Goal: Information Seeking & Learning: Understand process/instructions

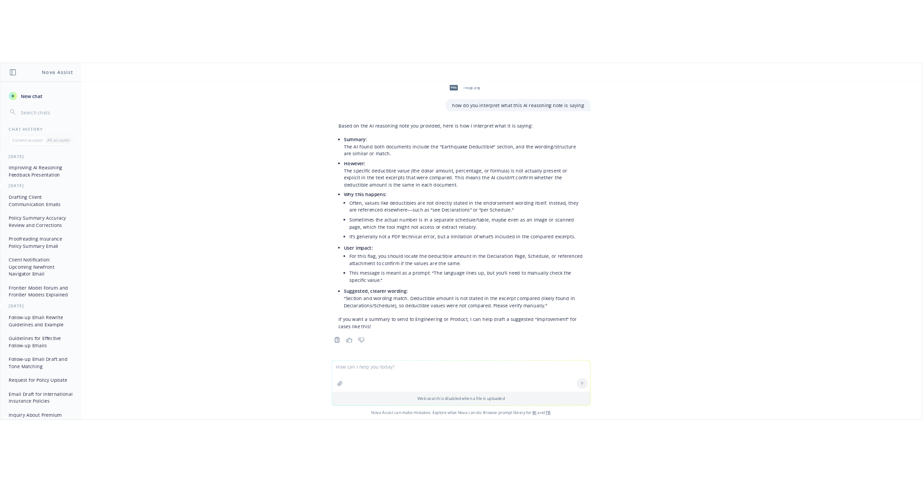
scroll to position [0, 189]
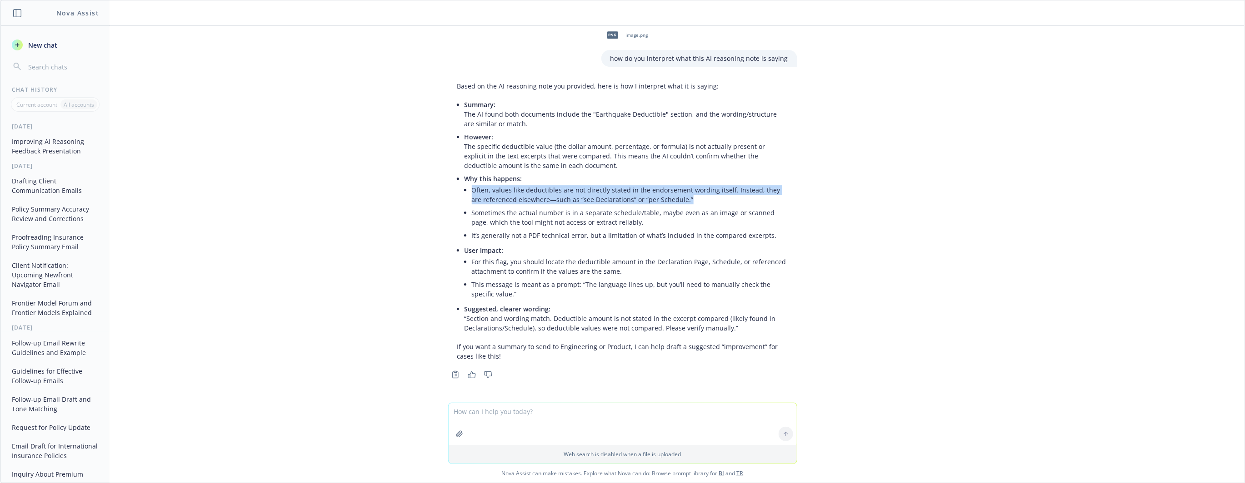
drag, startPoint x: 461, startPoint y: 192, endPoint x: 673, endPoint y: 199, distance: 211.4
click at [673, 199] on li "Often, values like deductibles are not directly stated in the endorsement wordi…" at bounding box center [630, 195] width 316 height 23
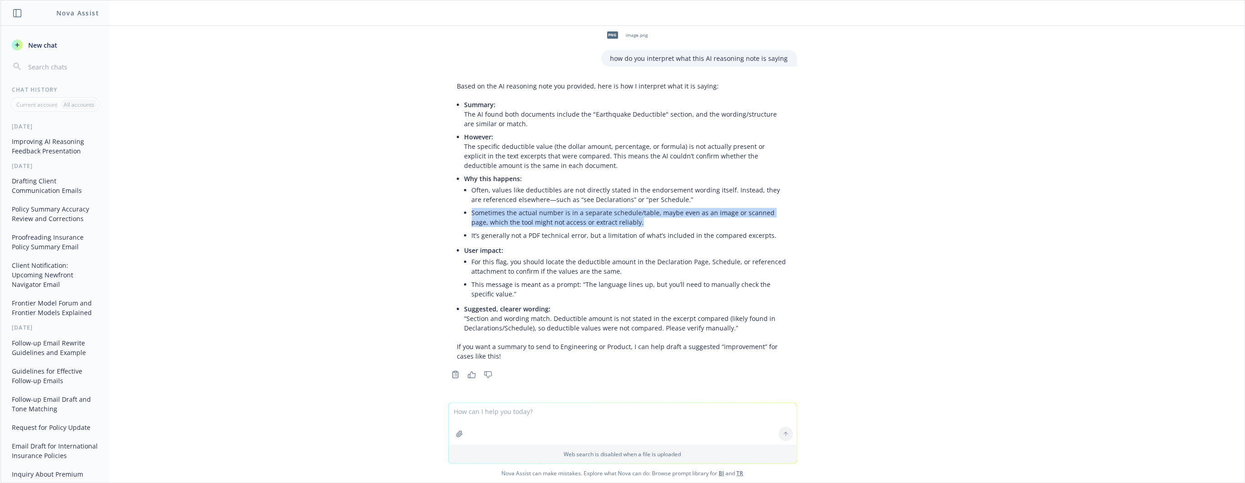
drag, startPoint x: 460, startPoint y: 212, endPoint x: 617, endPoint y: 222, distance: 157.1
click at [617, 222] on li "Why this happens: Often, values like deductibles are not directly stated in the…" at bounding box center [626, 208] width 324 height 72
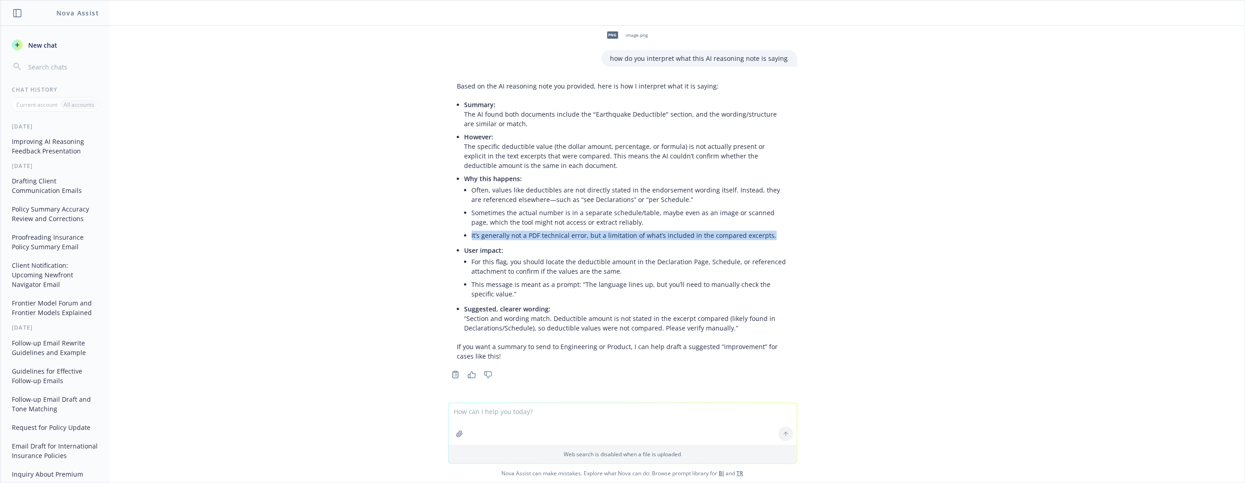
drag, startPoint x: 456, startPoint y: 233, endPoint x: 793, endPoint y: 236, distance: 336.7
click at [793, 236] on div "Based on the AI reasoning note you provided, here is how I interpret what it is…" at bounding box center [623, 230] width 364 height 304
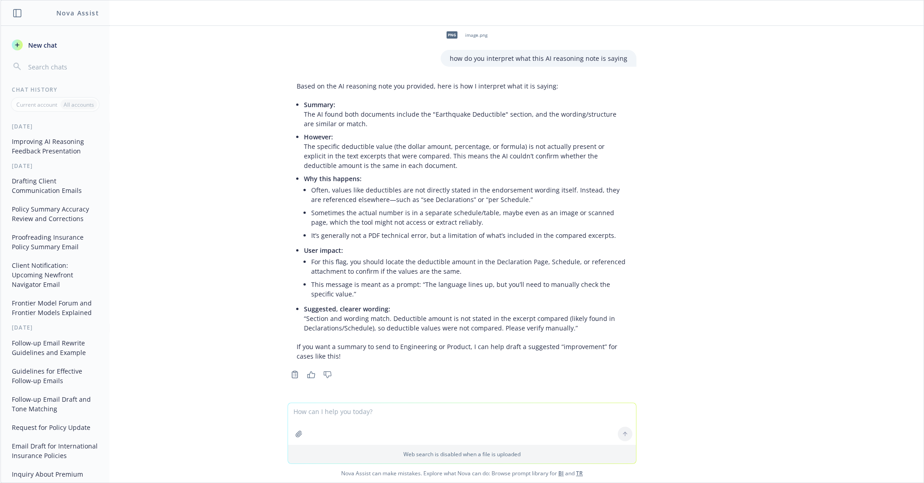
click at [323, 190] on li "Often, values like deductibles are not directly stated in the endorsement wordi…" at bounding box center [469, 195] width 316 height 23
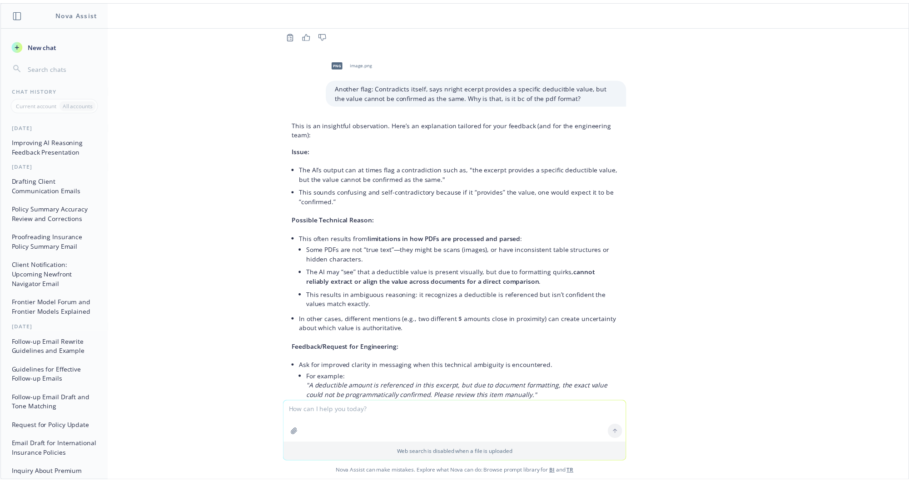
scroll to position [1066, 0]
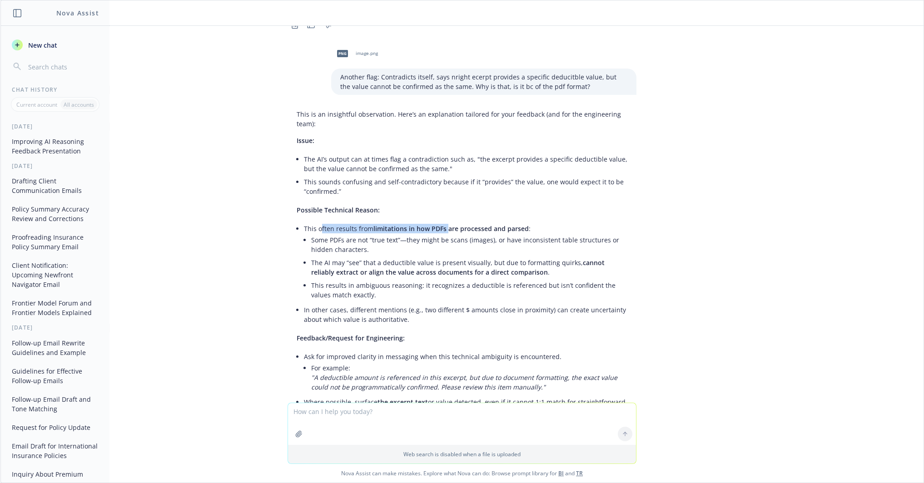
drag, startPoint x: 311, startPoint y: 217, endPoint x: 436, endPoint y: 218, distance: 124.5
click at [436, 222] on li "This often results from limitations in how PDFs are processed and parsed : Some…" at bounding box center [466, 262] width 324 height 81
click at [436, 224] on span "limitations in how PDFs are processed and parsed" at bounding box center [451, 228] width 155 height 9
